Goal: Information Seeking & Learning: Understand process/instructions

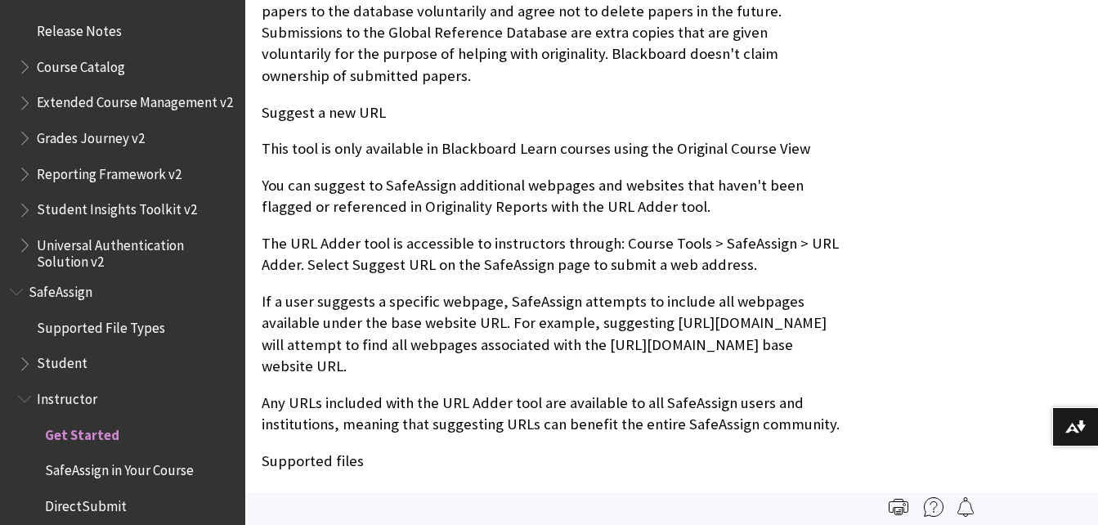
scroll to position [1798, 0]
click at [72, 363] on span "Student" at bounding box center [62, 359] width 51 height 22
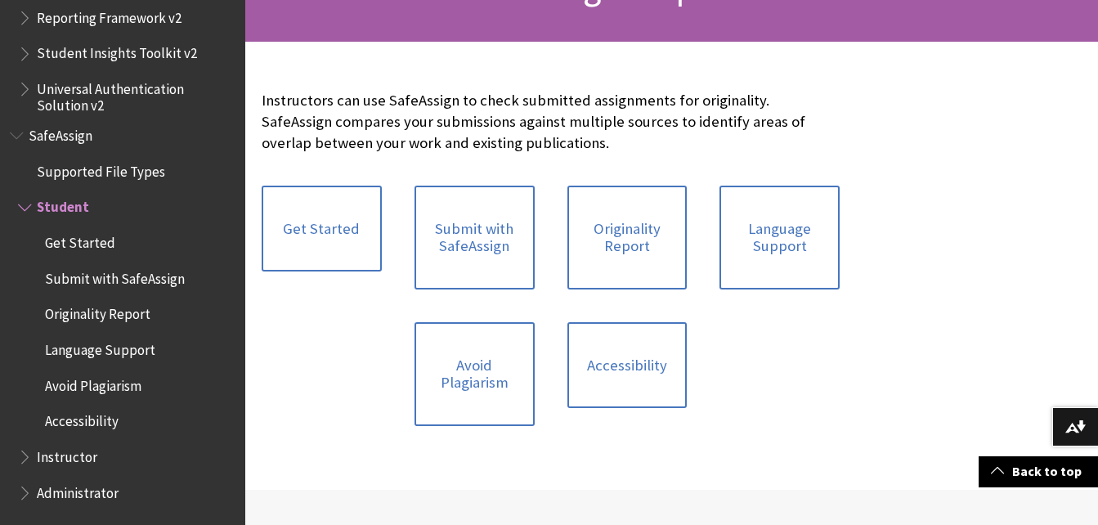
scroll to position [299, 0]
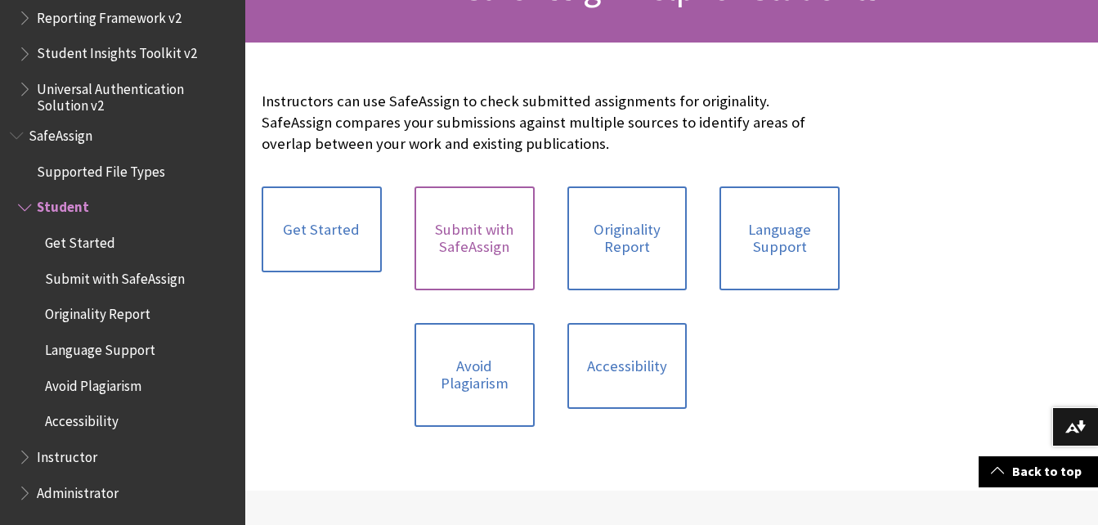
click at [461, 244] on link "Submit with SafeAssign" at bounding box center [474, 238] width 120 height 104
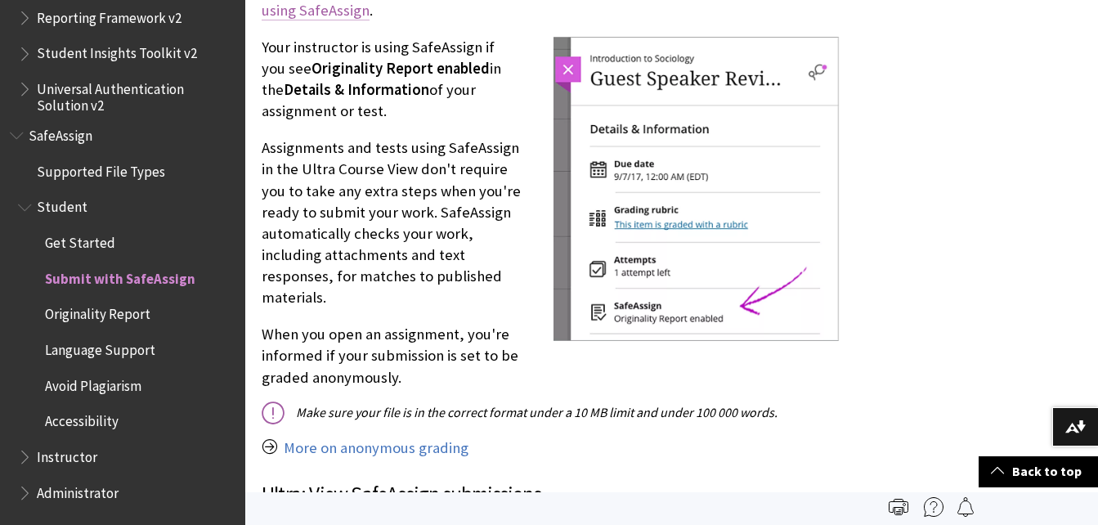
scroll to position [2013, 0]
